Goal: Task Accomplishment & Management: Check status

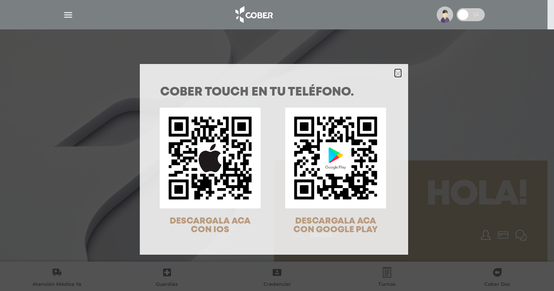
click at [395, 75] on icon "Close" at bounding box center [398, 74] width 6 height 6
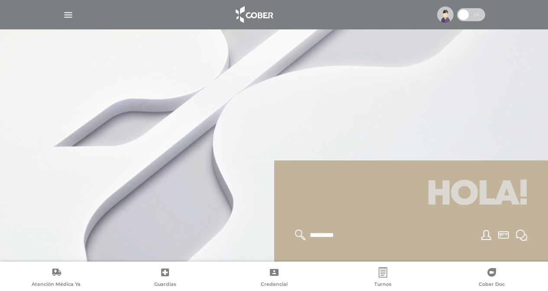
click at [68, 17] on img "button" at bounding box center [68, 15] width 11 height 11
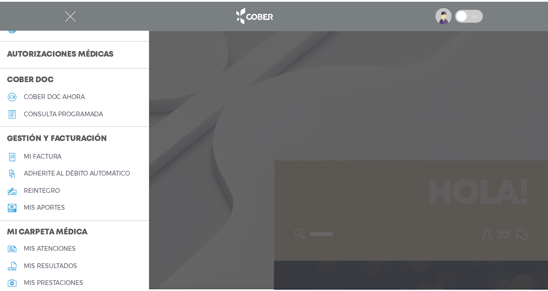
scroll to position [215, 0]
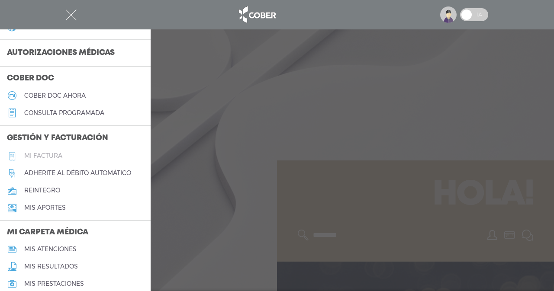
click at [48, 154] on h5 "Mi factura" at bounding box center [43, 155] width 38 height 7
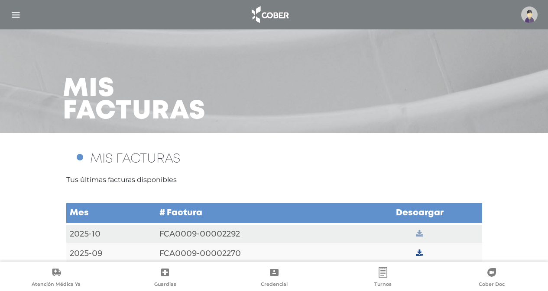
click at [419, 235] on icon at bounding box center [419, 234] width 7 height 8
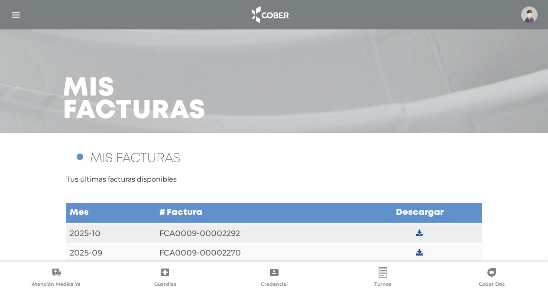
scroll to position [13, 0]
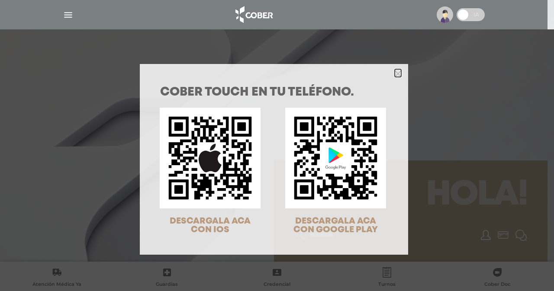
click at [395, 74] on polygon "Close" at bounding box center [398, 74] width 6 height 6
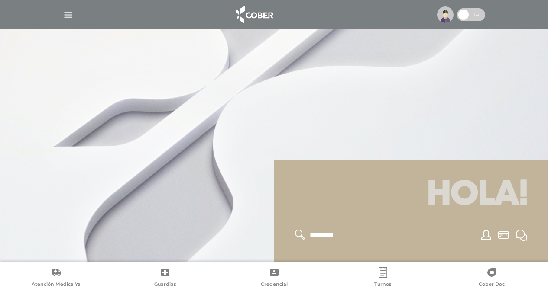
click at [71, 13] on img "button" at bounding box center [68, 15] width 11 height 11
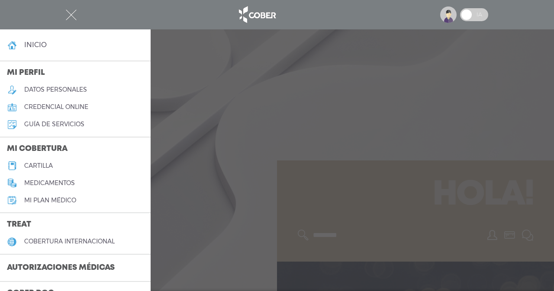
drag, startPoint x: 146, startPoint y: 133, endPoint x: 148, endPoint y: 162, distance: 28.6
click at [148, 162] on div "inicio Mi perfil datos personales credencial online guía de servicios Mi cobert…" at bounding box center [75, 160] width 151 height 262
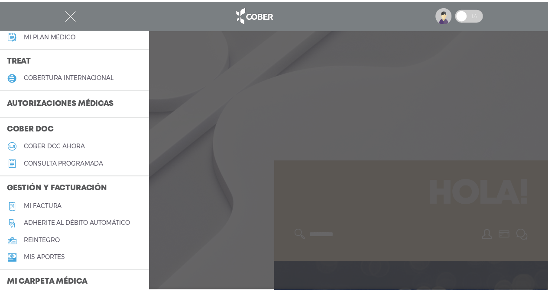
scroll to position [168, 0]
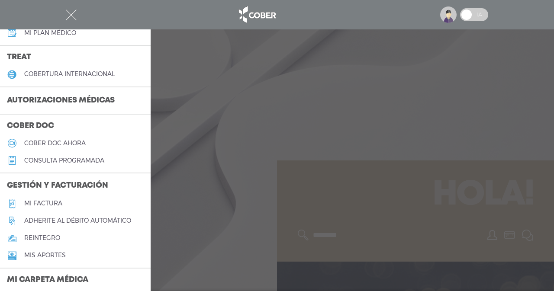
click at [75, 199] on link "Mi factura" at bounding box center [75, 203] width 151 height 17
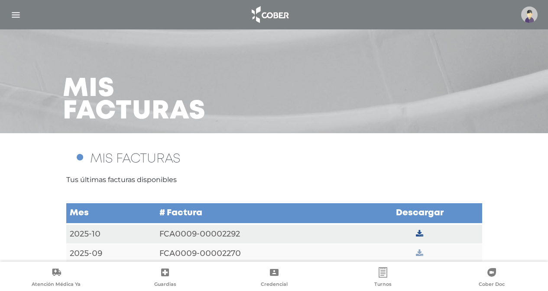
click at [418, 256] on icon at bounding box center [419, 254] width 7 height 8
